Goal: Check status

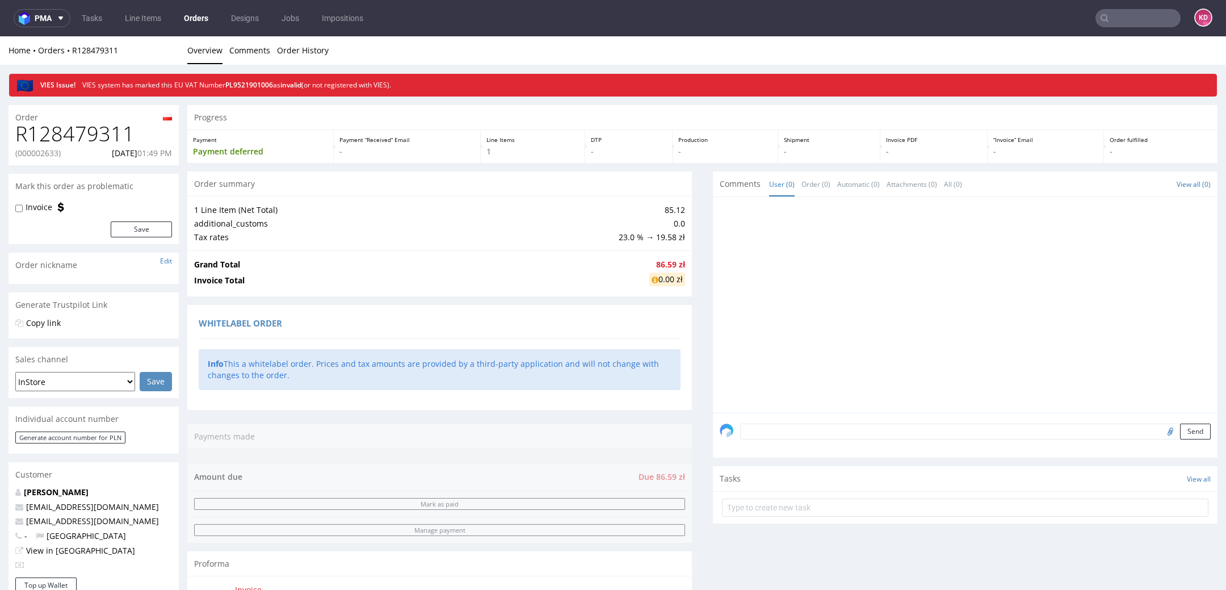
click at [45, 151] on p "(000002633)" at bounding box center [37, 153] width 45 height 11
click at [45, 152] on p "(000002633)" at bounding box center [37, 153] width 45 height 11
copy p "000002633"
drag, startPoint x: 130, startPoint y: 140, endPoint x: 0, endPoint y: 140, distance: 130.0
click at [0, 140] on div "Order R128479311 (000002633) [DATE] 01:49 PM Mark this order as problematic Inv…" at bounding box center [613, 565] width 1226 height 937
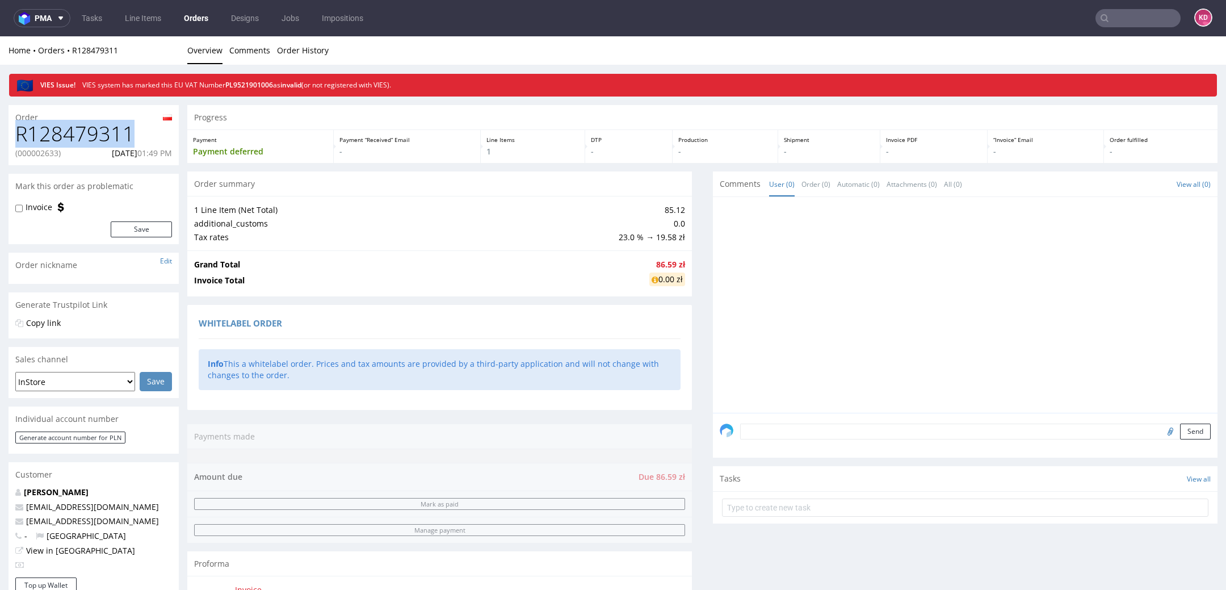
copy h1 "R128479311"
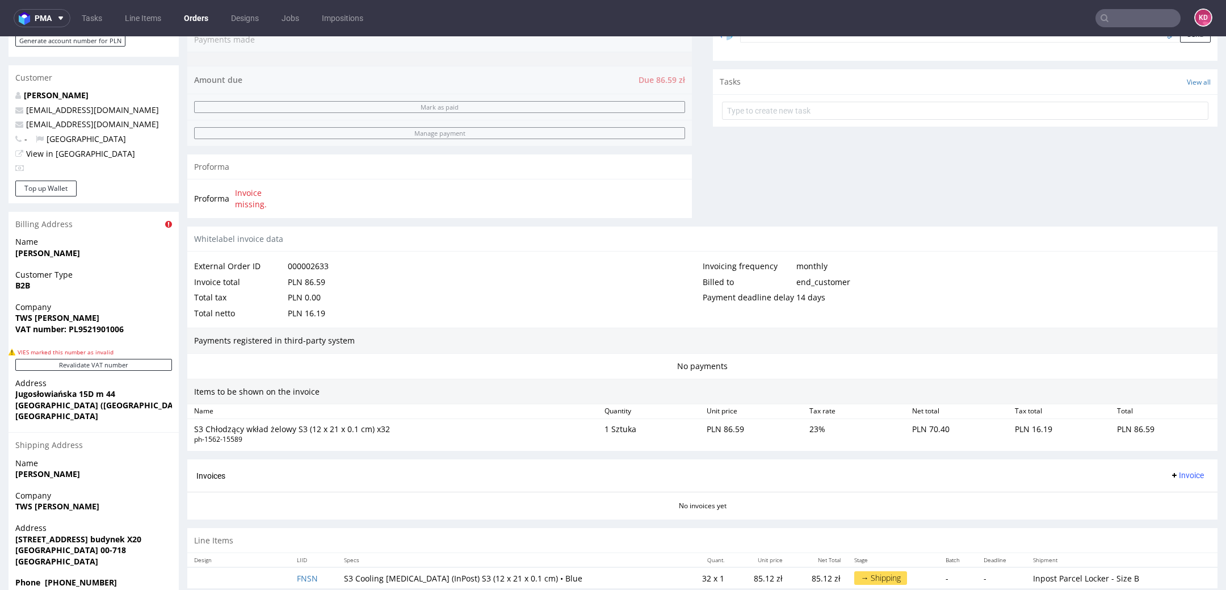
scroll to position [448, 0]
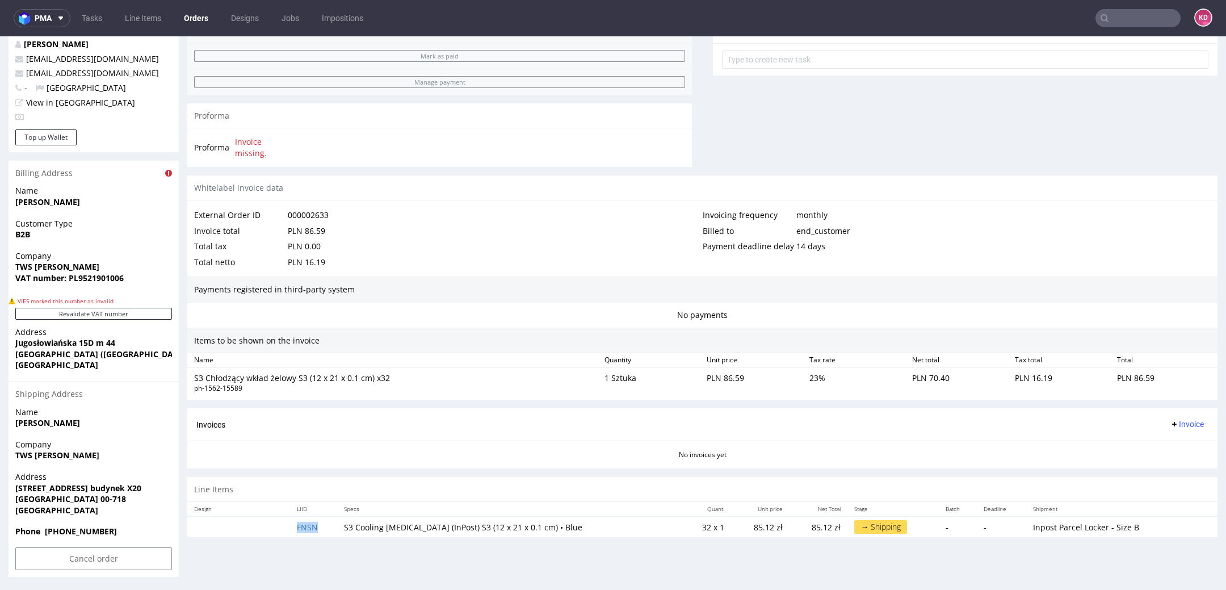
click at [324, 523] on td "FNSN" at bounding box center [313, 526] width 47 height 21
copy link "FNSN"
